Goal: Task Accomplishment & Management: Complete application form

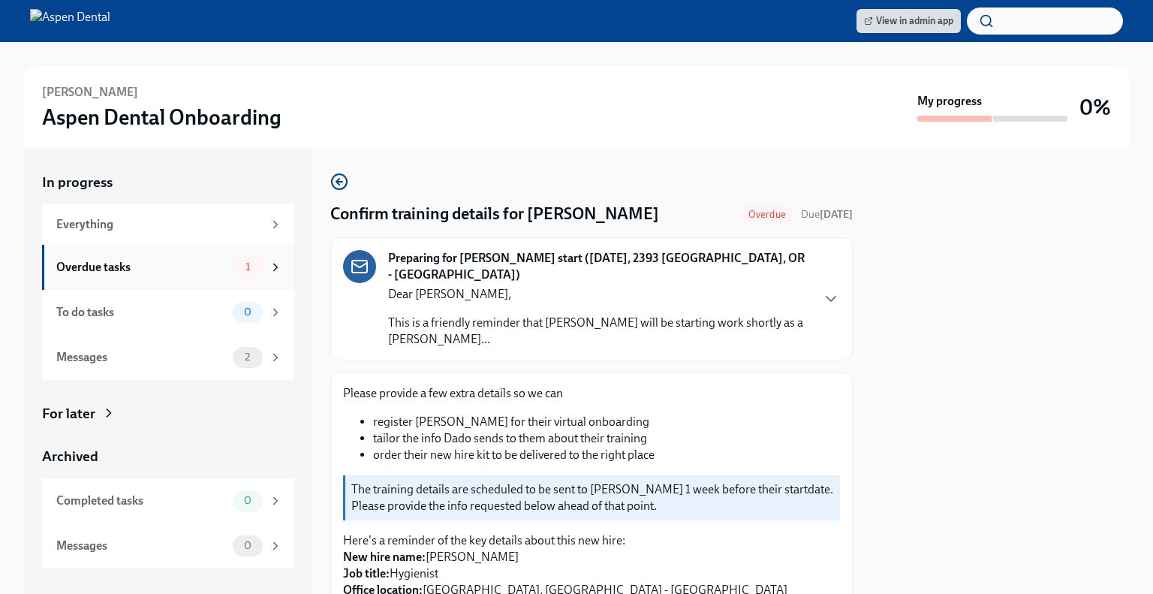
click at [219, 265] on div "Overdue tasks" at bounding box center [141, 267] width 170 height 17
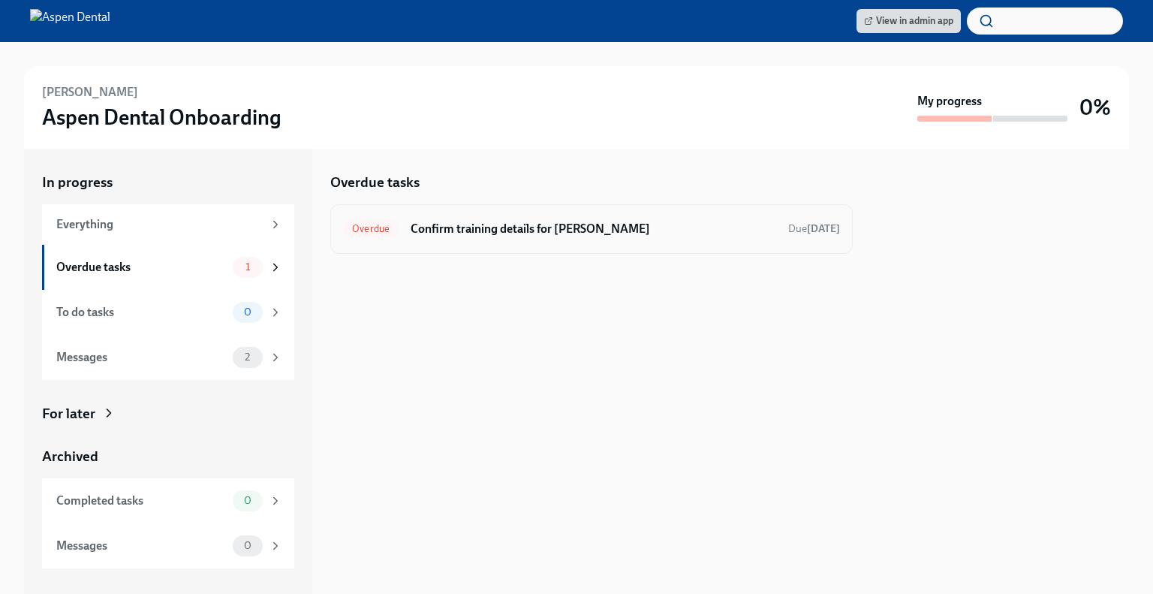
click at [556, 232] on h6 "Confirm training details for [PERSON_NAME]" at bounding box center [594, 229] width 366 height 17
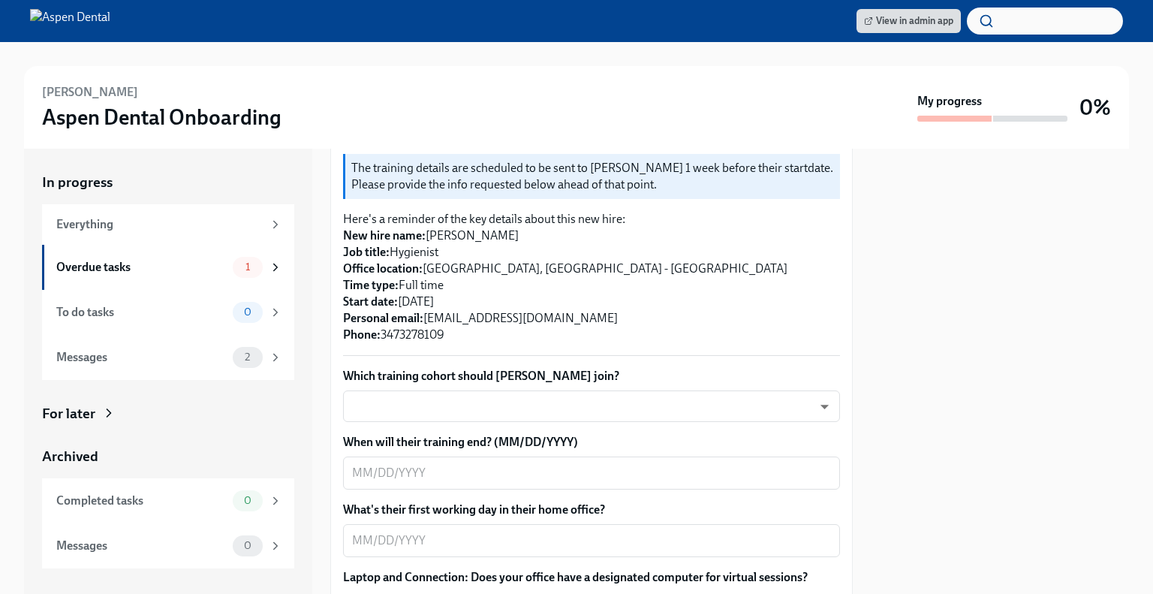
scroll to position [324, 0]
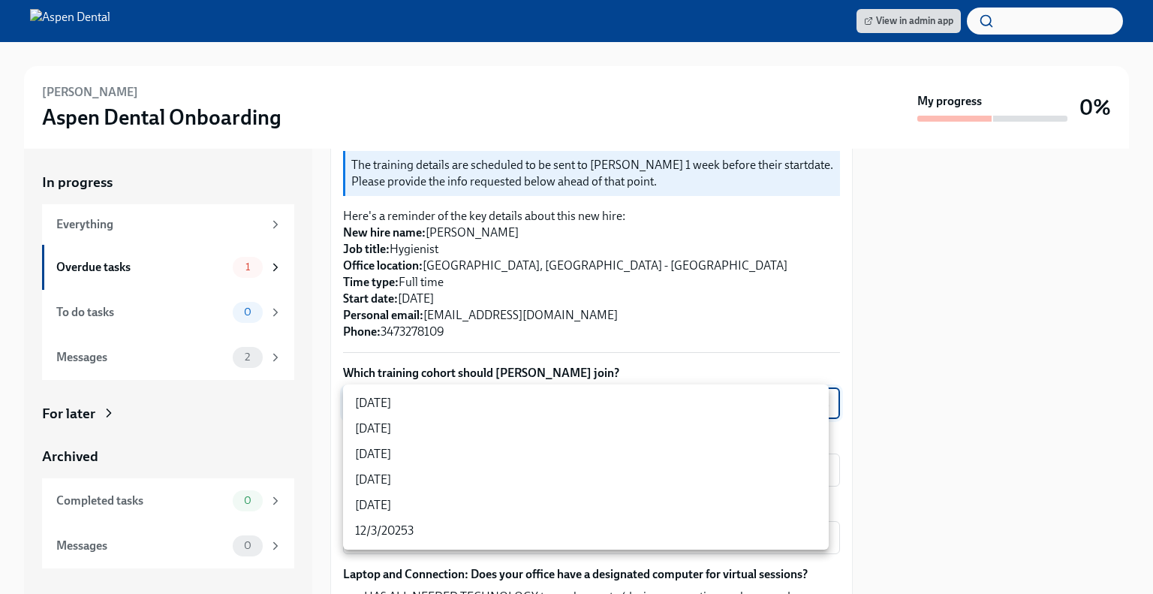
click at [475, 406] on body "View in admin app [PERSON_NAME] Aspen Dental Onboarding My progress 0% In progr…" at bounding box center [576, 297] width 1153 height 594
click at [410, 481] on li "[DATE]" at bounding box center [586, 480] width 486 height 26
type input "jeD9UGOIS"
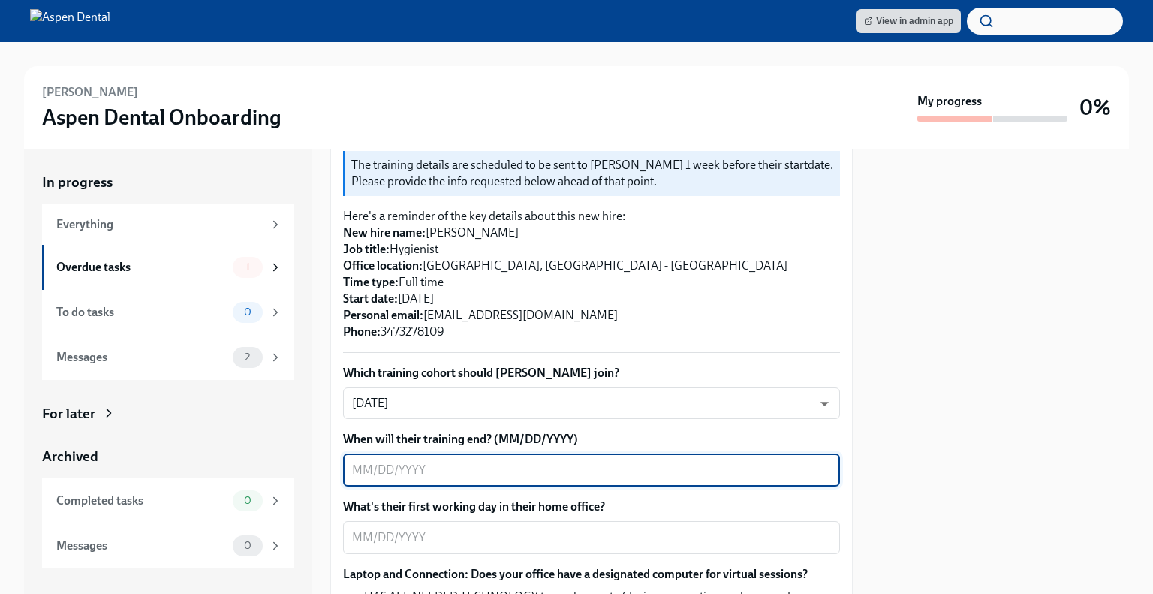
click at [430, 472] on textarea "When will their training end? (MM/DD/YYYY)" at bounding box center [591, 470] width 479 height 18
click at [514, 477] on textarea "When will their training end? (MM/DD/YYYY)" at bounding box center [591, 470] width 479 height 18
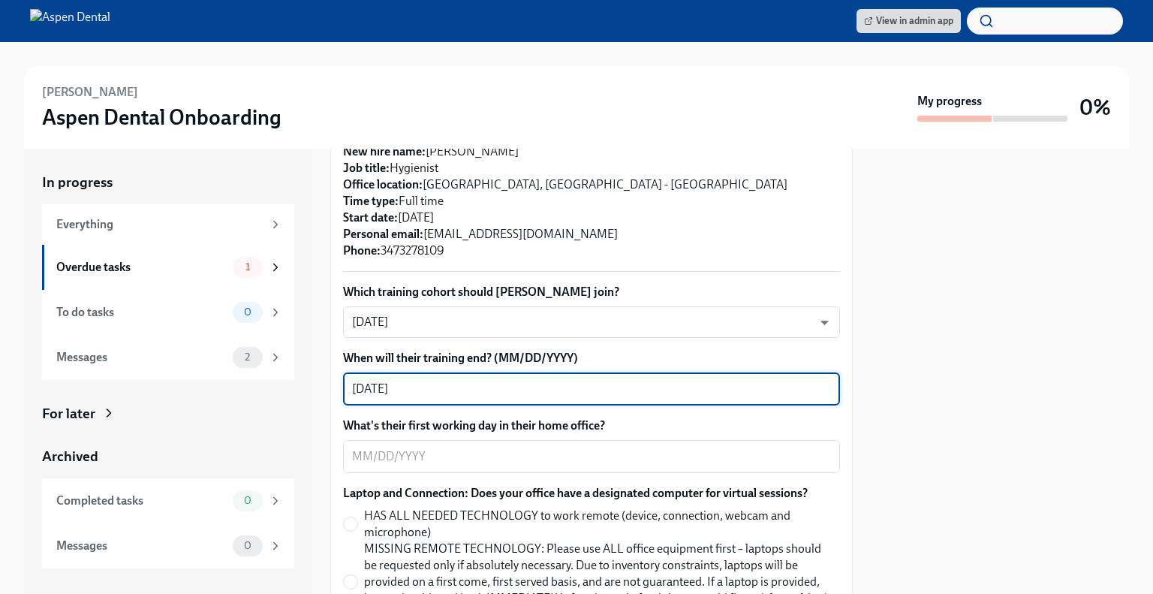
scroll to position [454, 0]
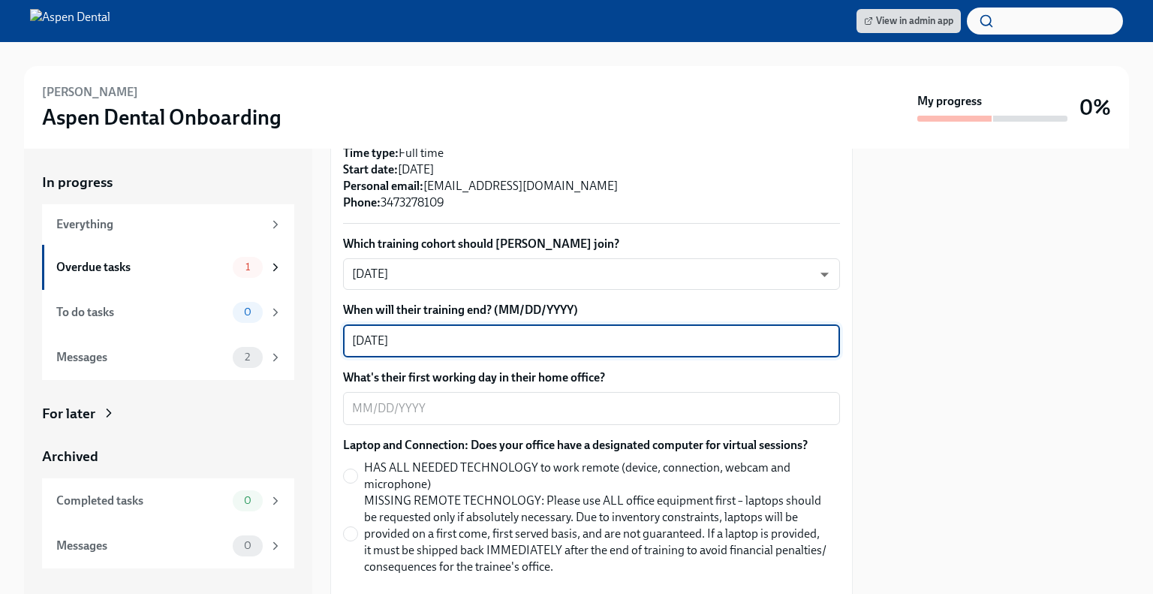
type textarea "[DATE]"
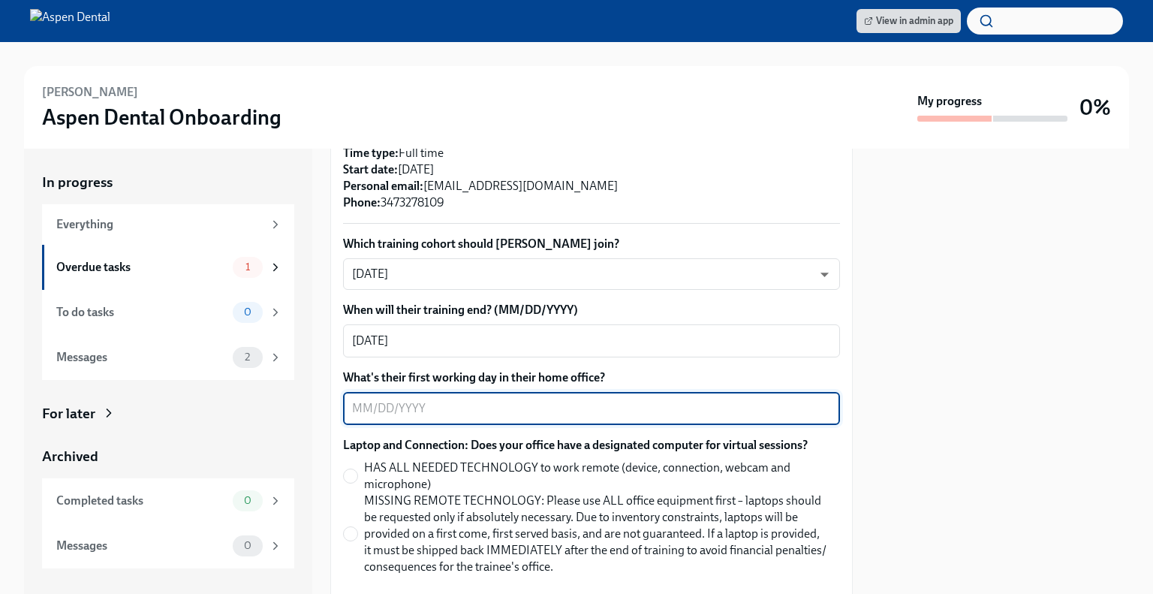
click at [398, 415] on textarea "What's their first working day in their home office?" at bounding box center [591, 409] width 479 height 18
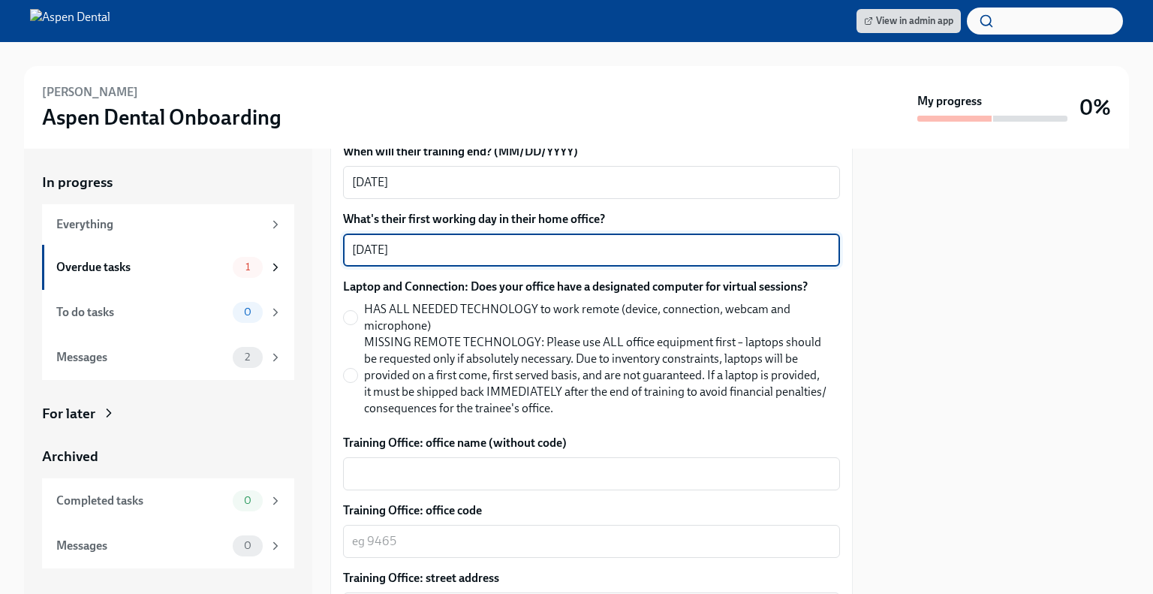
scroll to position [613, 0]
type textarea "[DATE]"
click at [357, 373] on span at bounding box center [350, 374] width 15 height 15
click at [357, 373] on input "MISSING REMOTE TECHNOLOGY: Please use ALL office equipment first – laptops shou…" at bounding box center [351, 375] width 14 height 14
radio input "true"
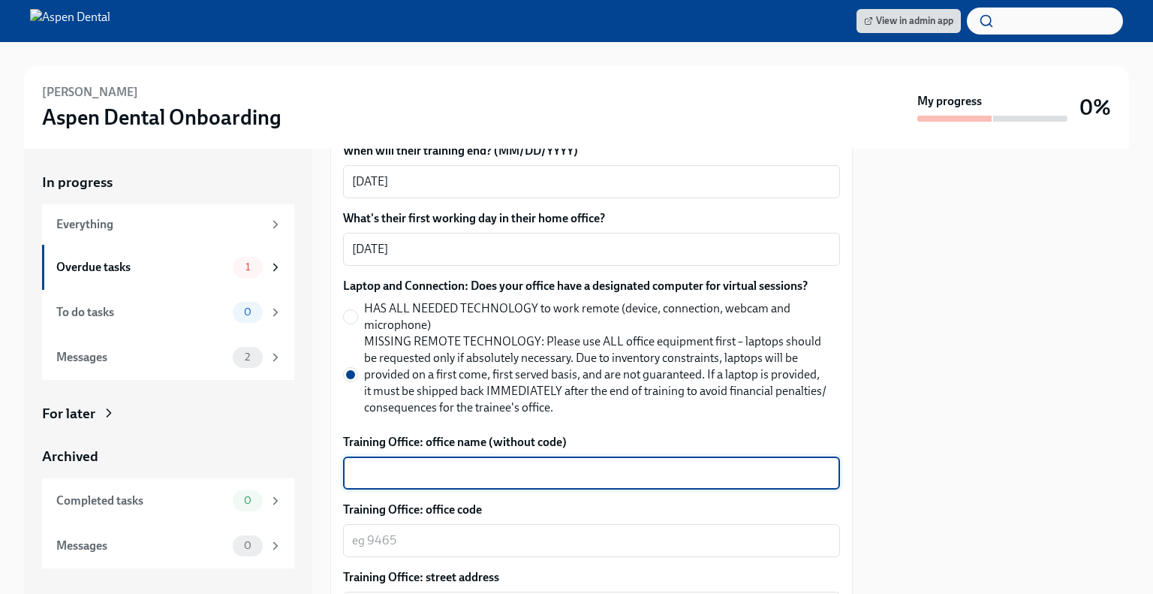
click at [457, 473] on textarea "Training Office: office name (without code)" at bounding box center [591, 473] width 479 height 18
type textarea "Clackamas"
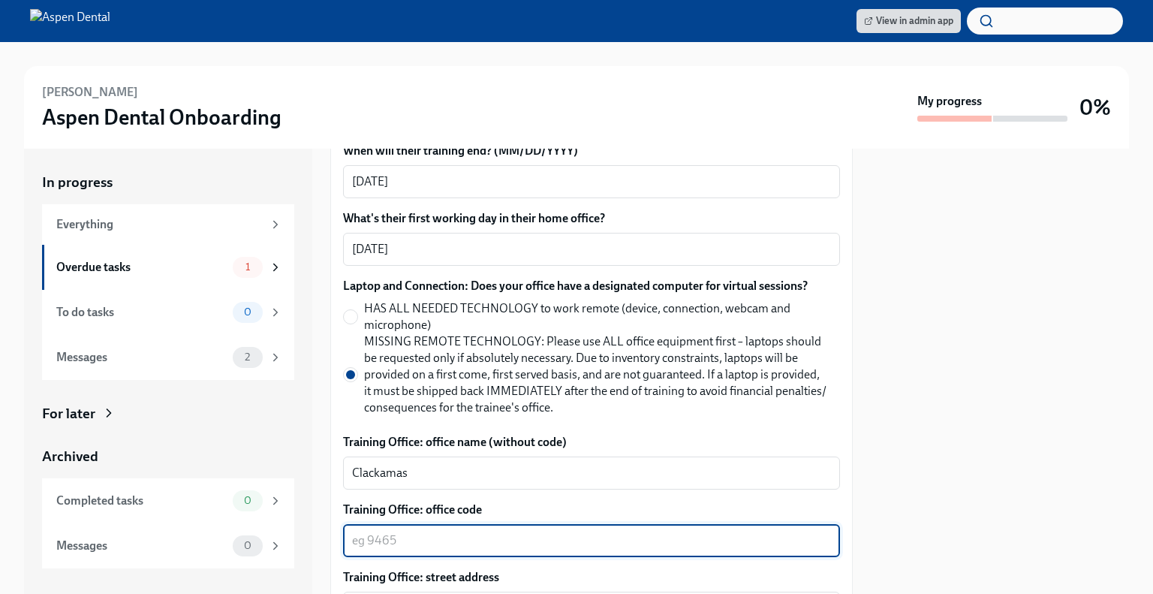
click at [367, 547] on textarea "Training Office: office code" at bounding box center [591, 541] width 479 height 18
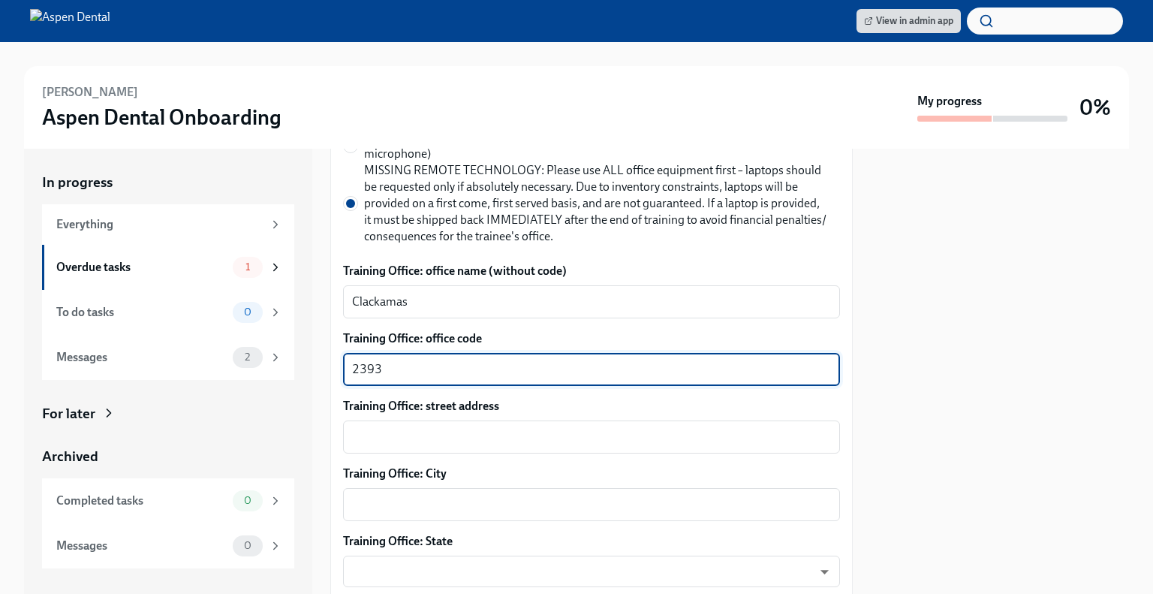
scroll to position [804, 0]
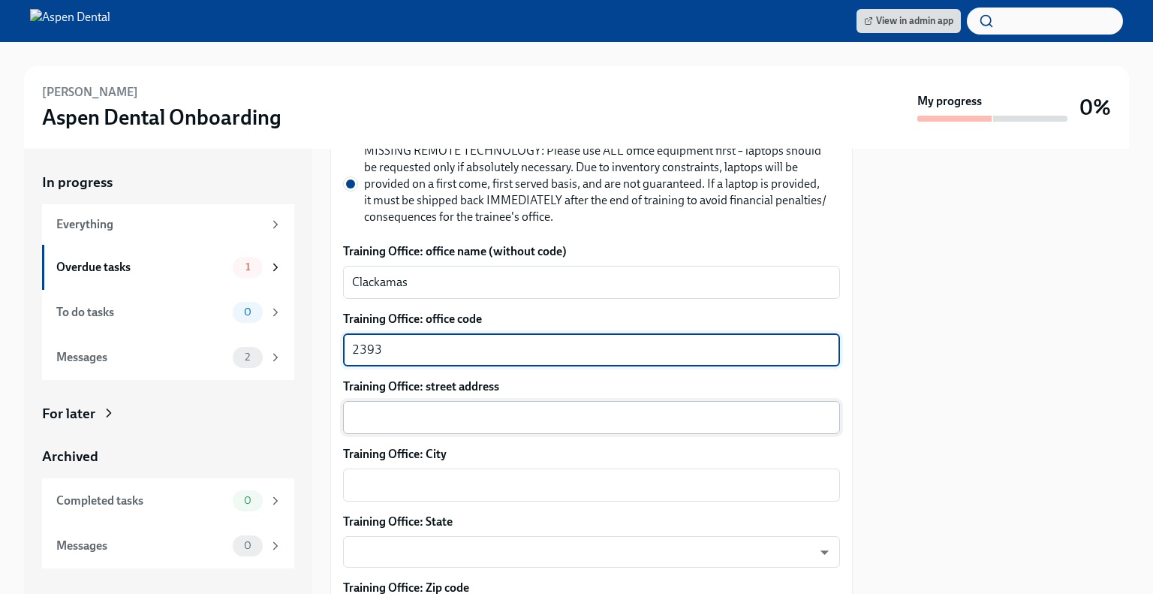
type textarea "2393"
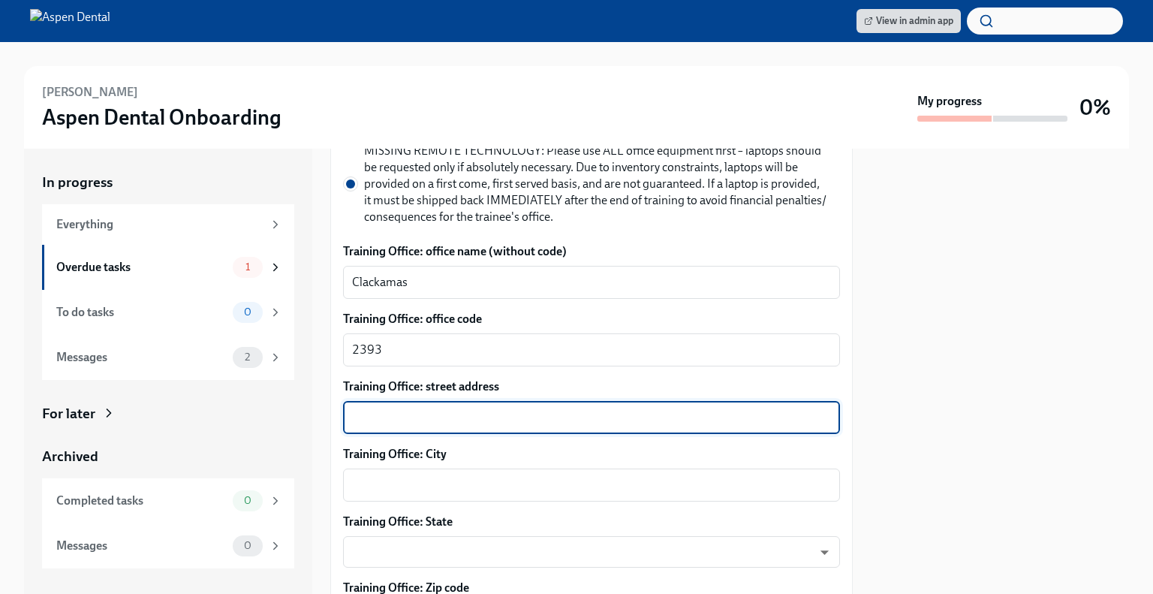
click at [357, 419] on textarea "Training Office: street address" at bounding box center [591, 418] width 479 height 18
click at [381, 417] on textarea "Training Office: street address" at bounding box center [591, 418] width 479 height 18
paste textarea "[STREET_ADDRESS]"
type textarea "[STREET_ADDRESS]"
click at [464, 483] on textarea "Training Office: City" at bounding box center [591, 485] width 479 height 18
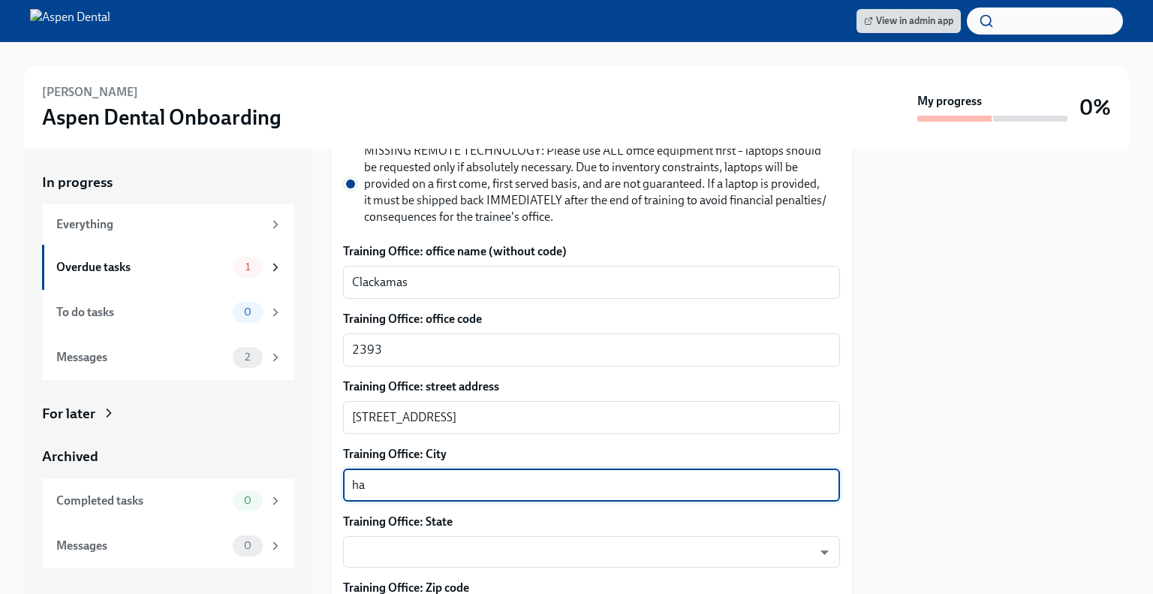
type textarea "h"
type textarea "Happy Valley"
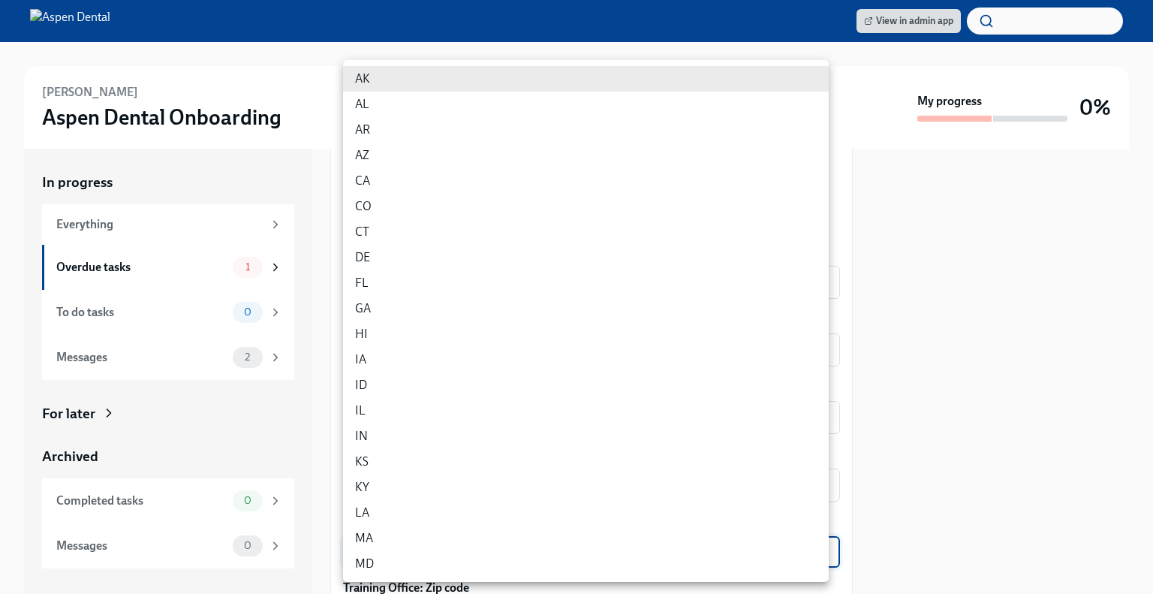
click at [387, 538] on body "View in admin app [PERSON_NAME] Aspen Dental Onboarding My progress 0% In progr…" at bounding box center [576, 297] width 1153 height 594
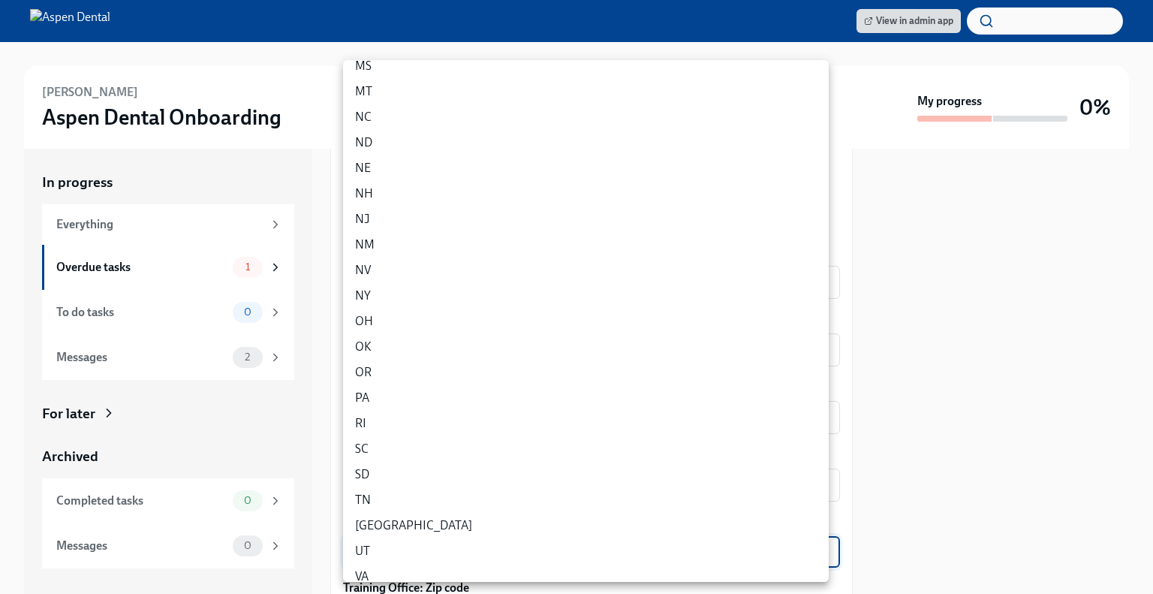
click at [369, 378] on li "OR" at bounding box center [586, 373] width 486 height 26
type input "1iNFoO7ko"
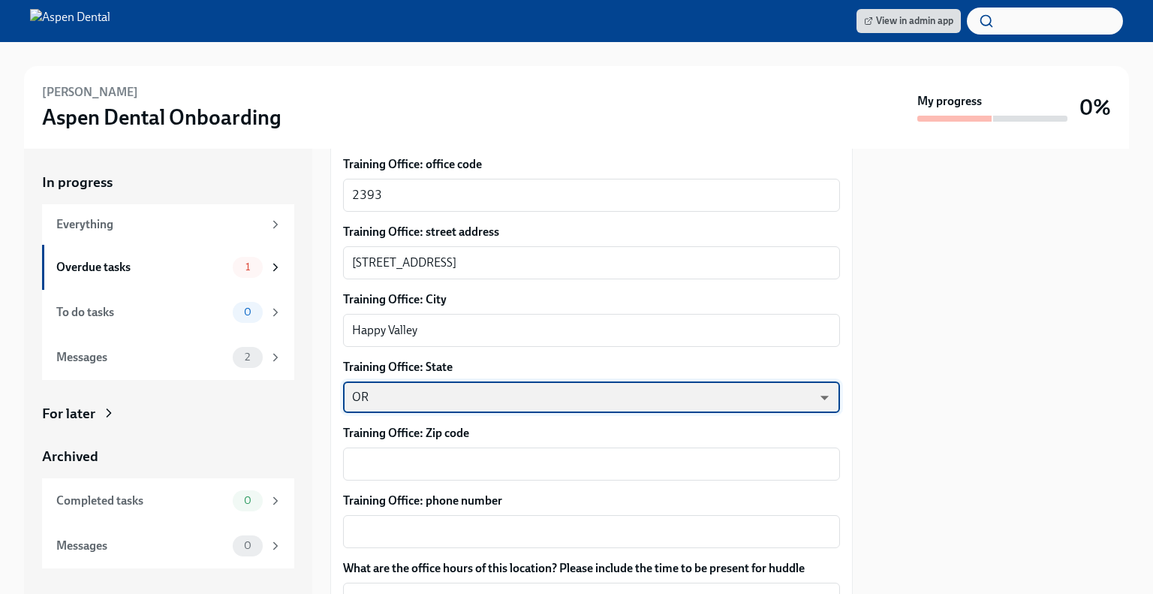
scroll to position [966, 0]
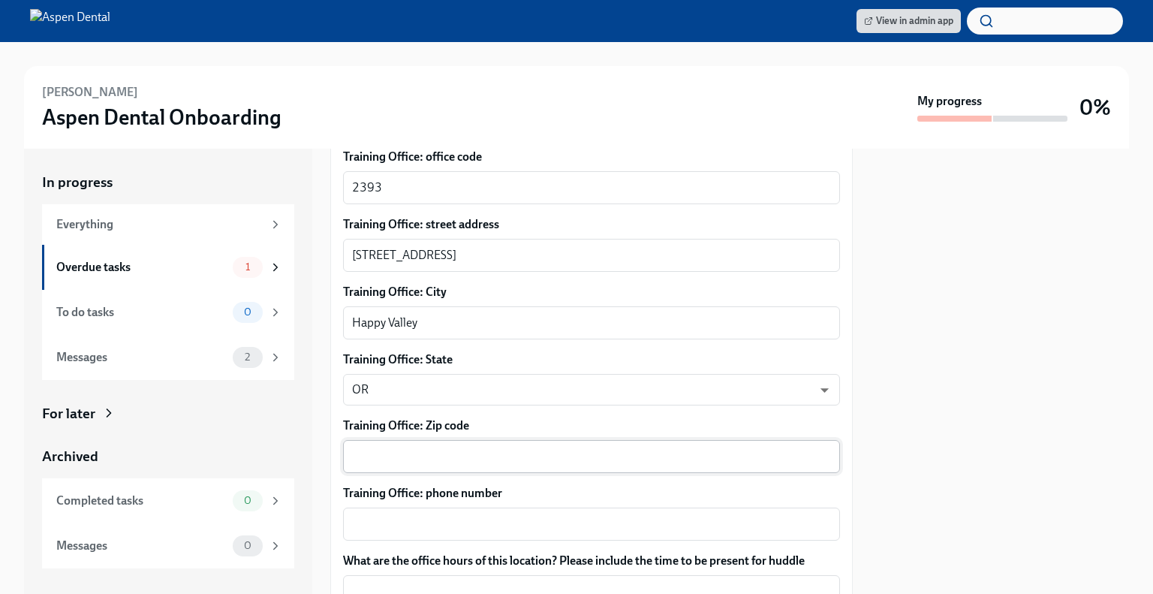
click at [390, 440] on div "x ​" at bounding box center [591, 456] width 497 height 33
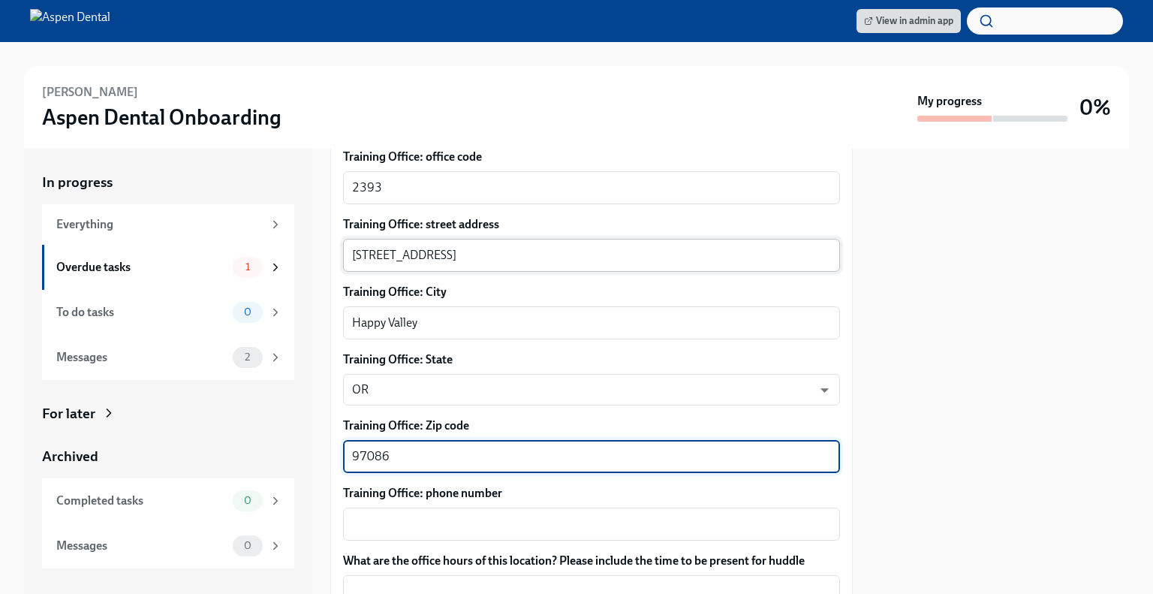
type textarea "97086"
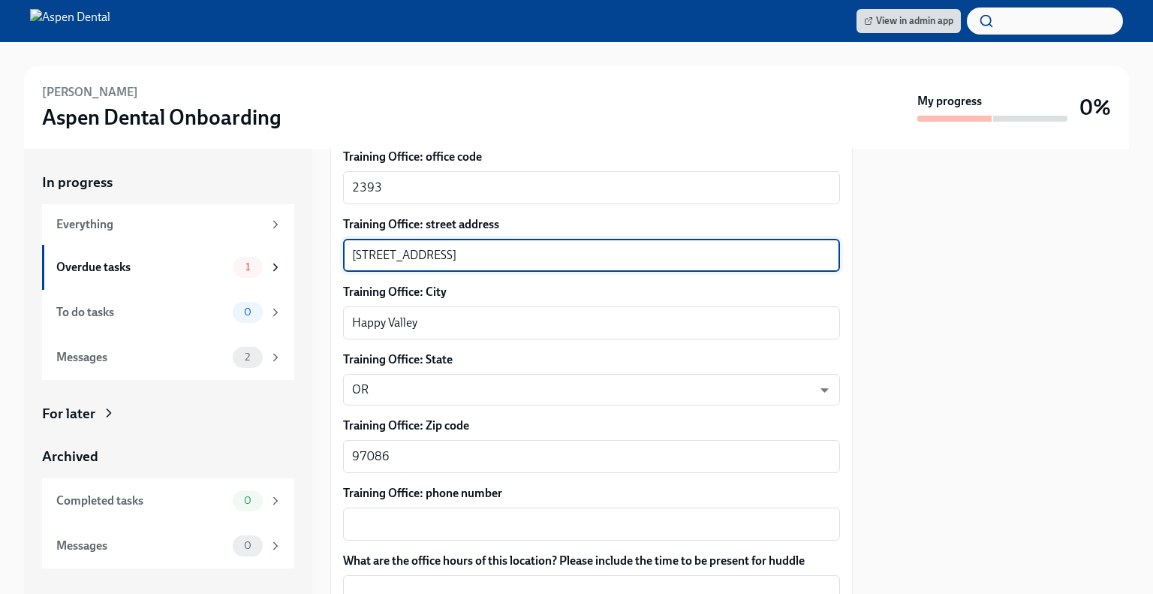
drag, startPoint x: 589, startPoint y: 255, endPoint x: 454, endPoint y: 255, distance: 134.4
click at [454, 255] on textarea "[STREET_ADDRESS]" at bounding box center [591, 255] width 479 height 18
type textarea "[STREET_ADDRESS]"
click at [427, 516] on textarea "Training Office: phone number" at bounding box center [591, 524] width 479 height 18
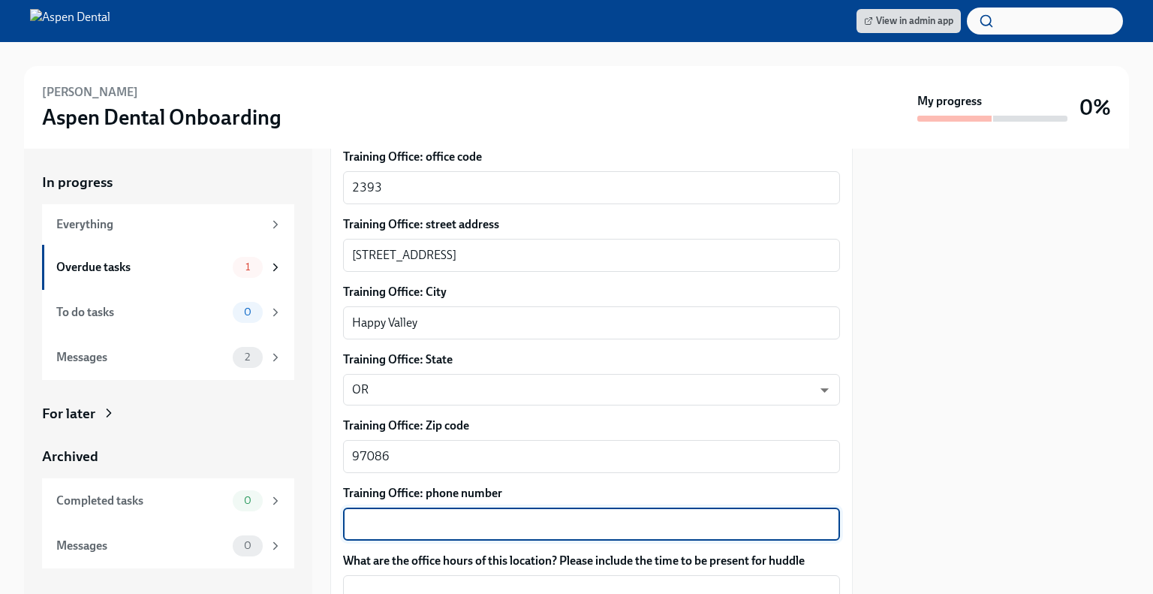
paste textarea "[PHONE_NUMBER]"
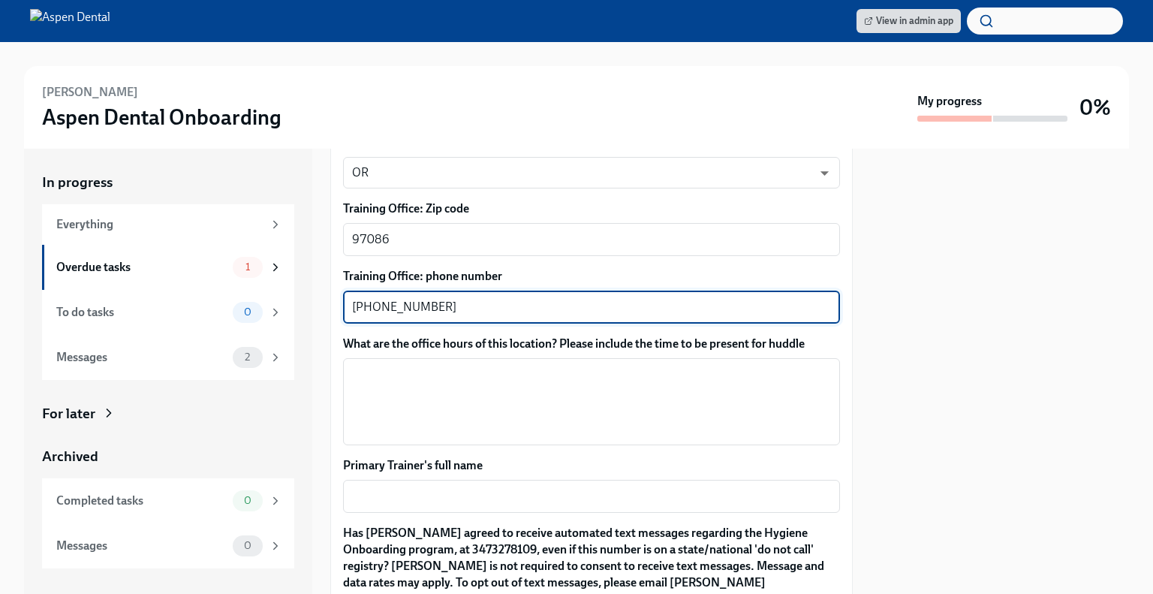
scroll to position [1185, 0]
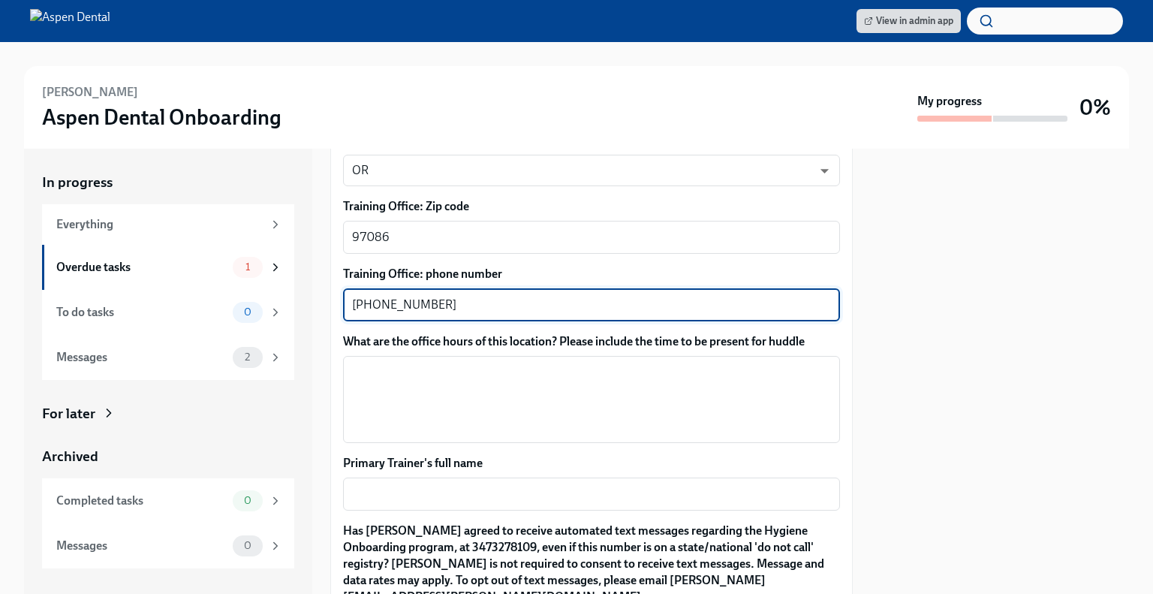
type textarea "[PHONE_NUMBER]"
click at [363, 371] on textarea "What are the office hours of this location? Please include the time to be prese…" at bounding box center [591, 399] width 479 height 72
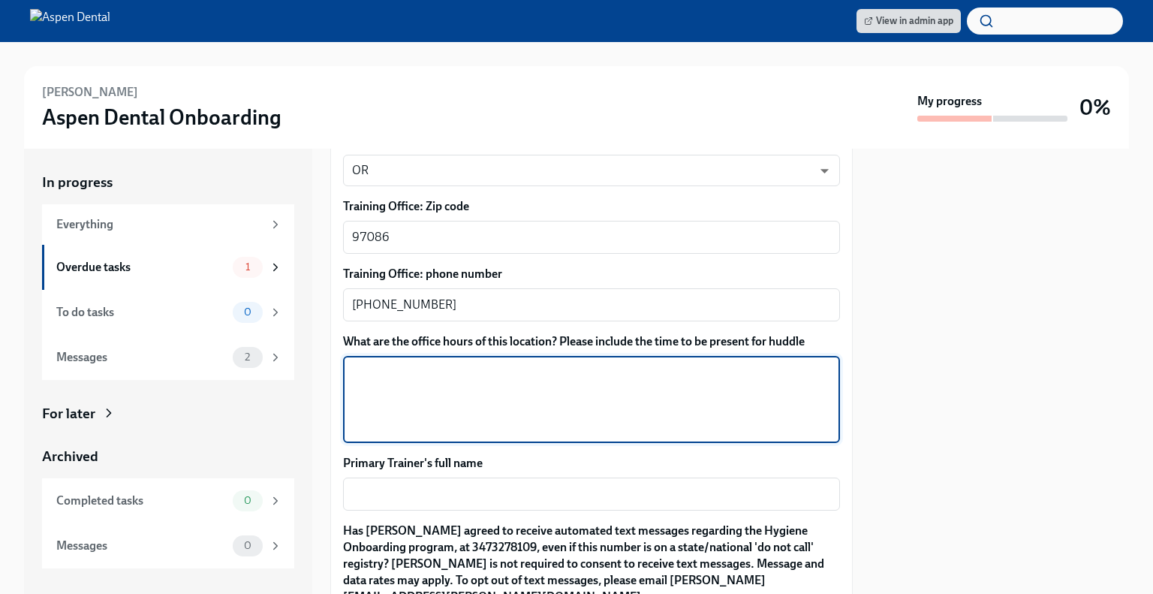
paste textarea "Training hours in [GEOGRAPHIC_DATA] and [GEOGRAPHIC_DATA] ([DATE]-[DATE]): [DAT…"
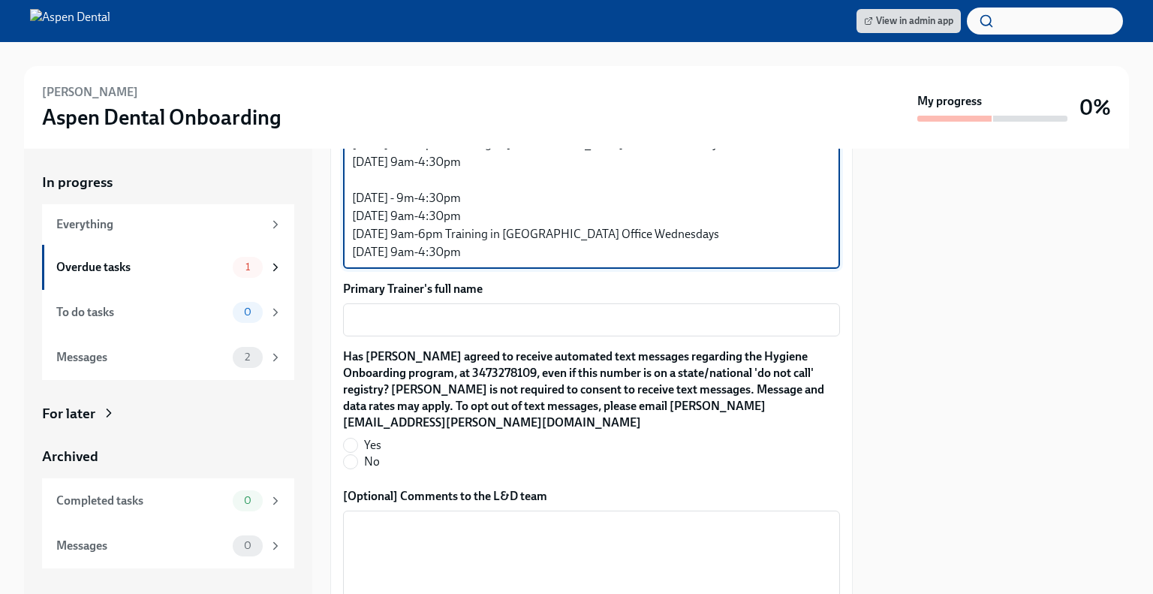
scroll to position [1451, 0]
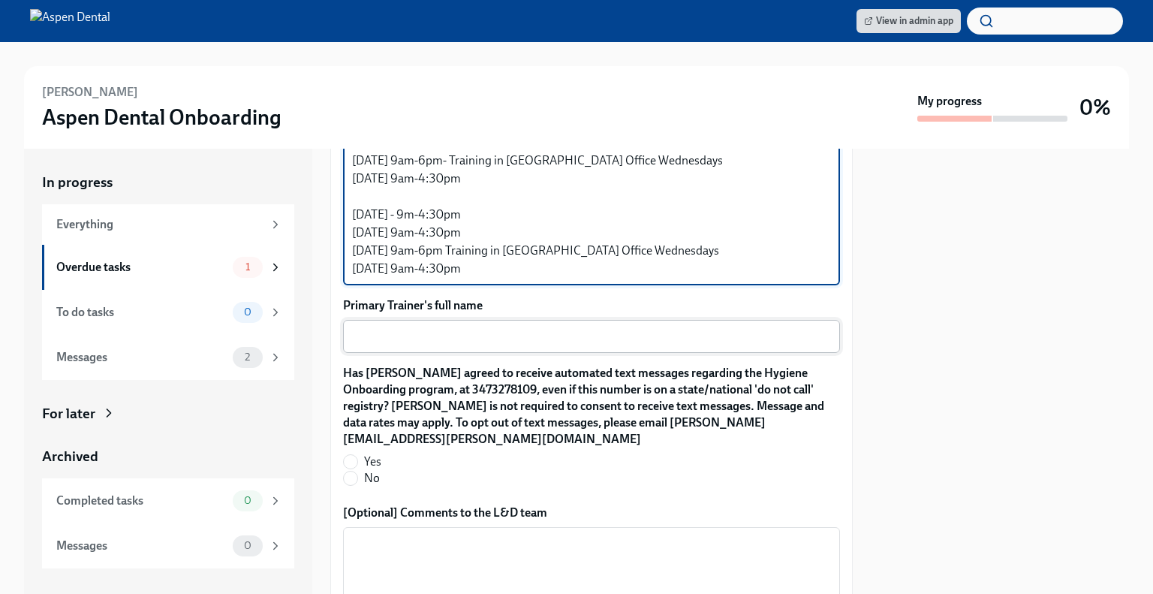
type textarea "Training hours in [GEOGRAPHIC_DATA] and [GEOGRAPHIC_DATA] ([DATE]-[DATE]): [DAT…"
click at [392, 339] on textarea "Primary Trainer's full name" at bounding box center [591, 336] width 479 height 18
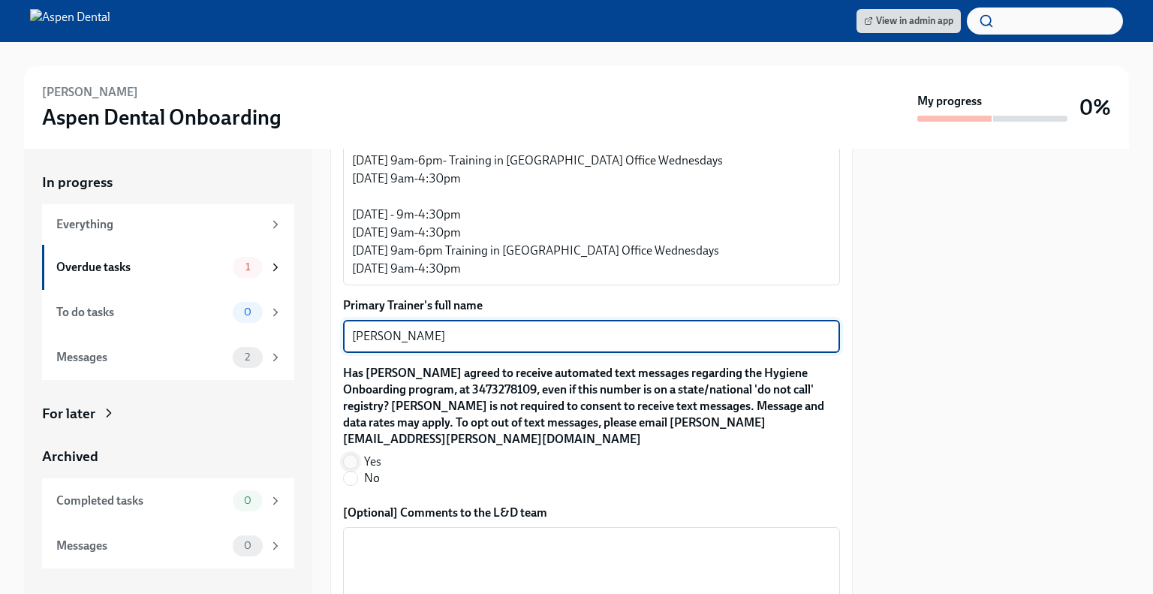
type textarea "[PERSON_NAME]"
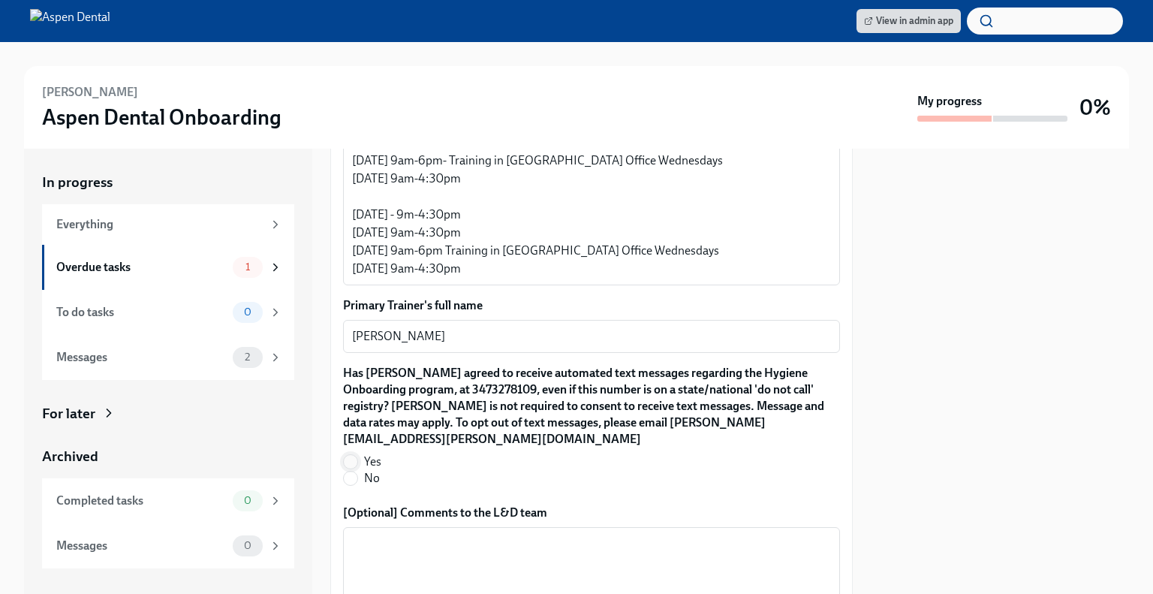
click at [356, 455] on input "Yes" at bounding box center [351, 462] width 14 height 14
radio input "true"
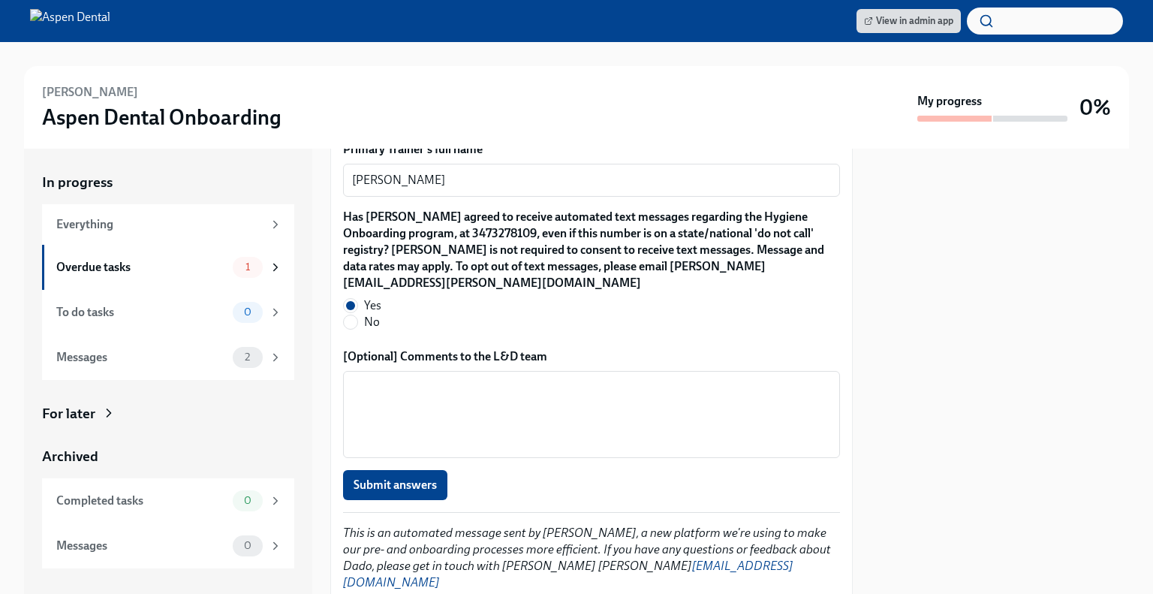
scroll to position [1631, 0]
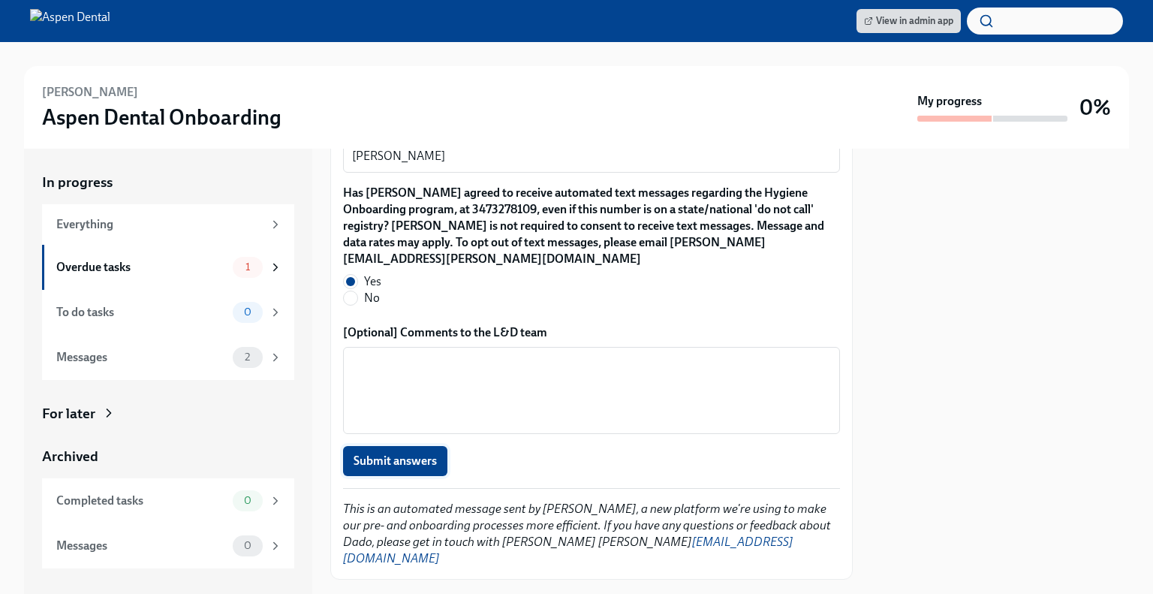
click at [381, 454] on span "Submit answers" at bounding box center [395, 461] width 83 height 15
